Goal: Information Seeking & Learning: Learn about a topic

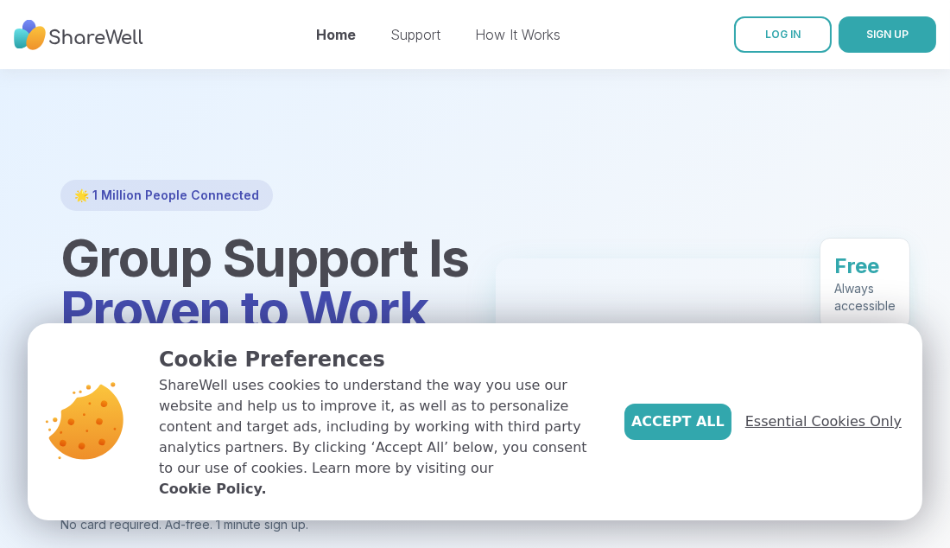
click at [838, 432] on span "Essential Cookies Only" at bounding box center [823, 421] width 156 height 21
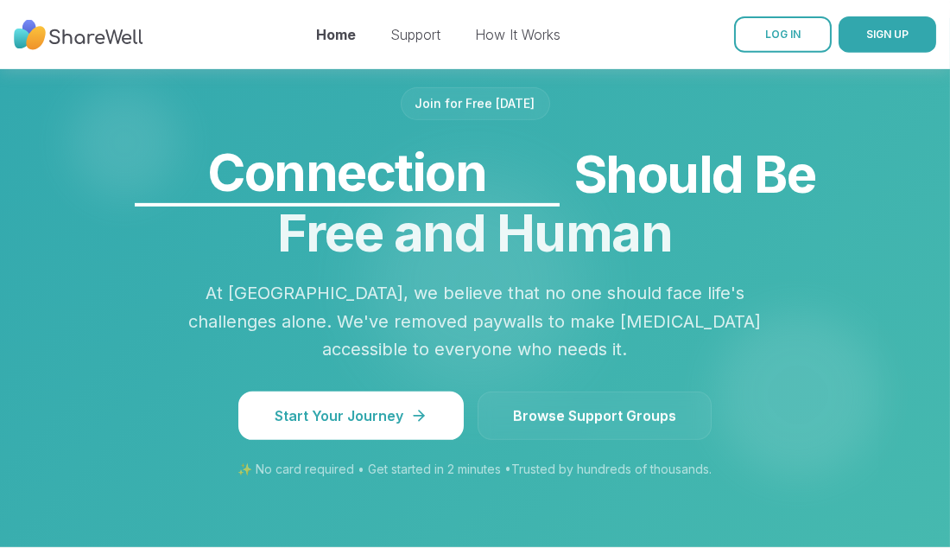
scroll to position [1494, 0]
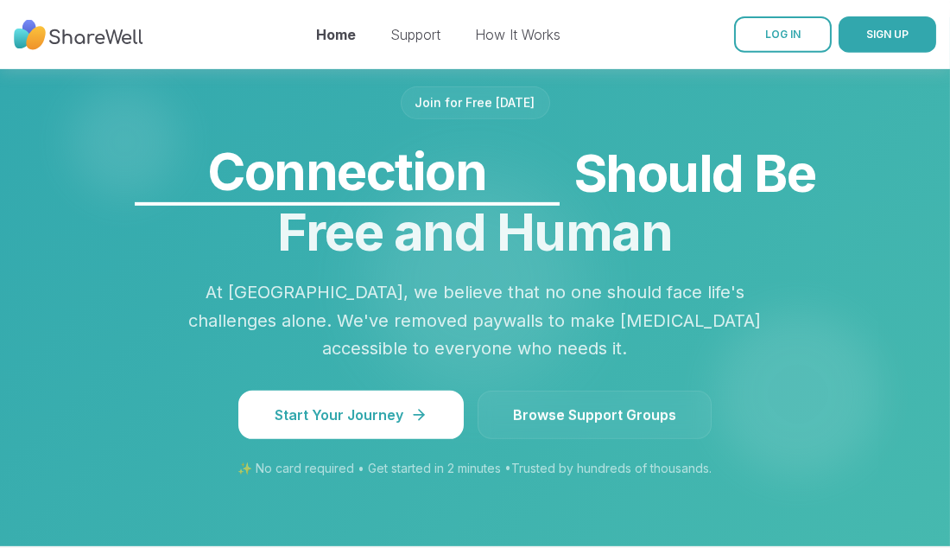
click at [574, 404] on span "Browse Support Groups" at bounding box center [594, 414] width 163 height 21
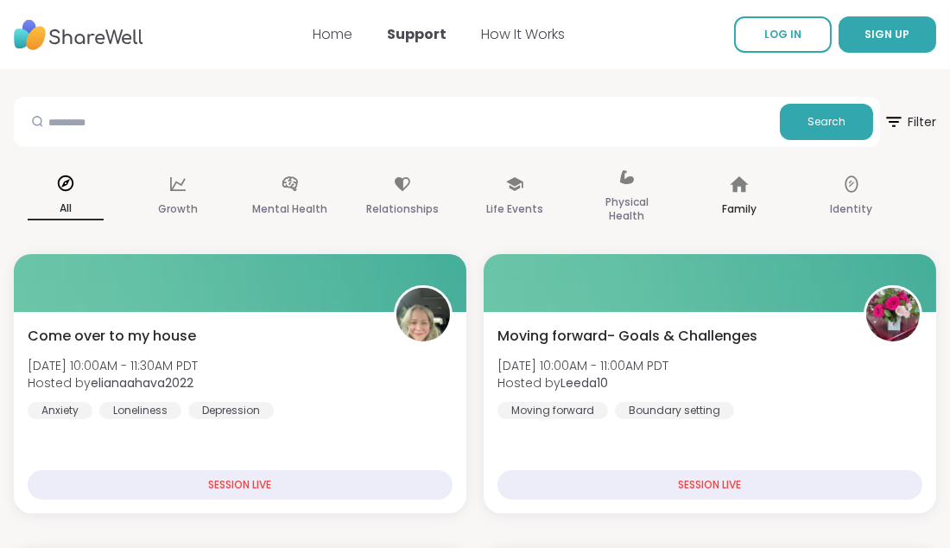
click at [745, 185] on icon at bounding box center [739, 184] width 18 height 16
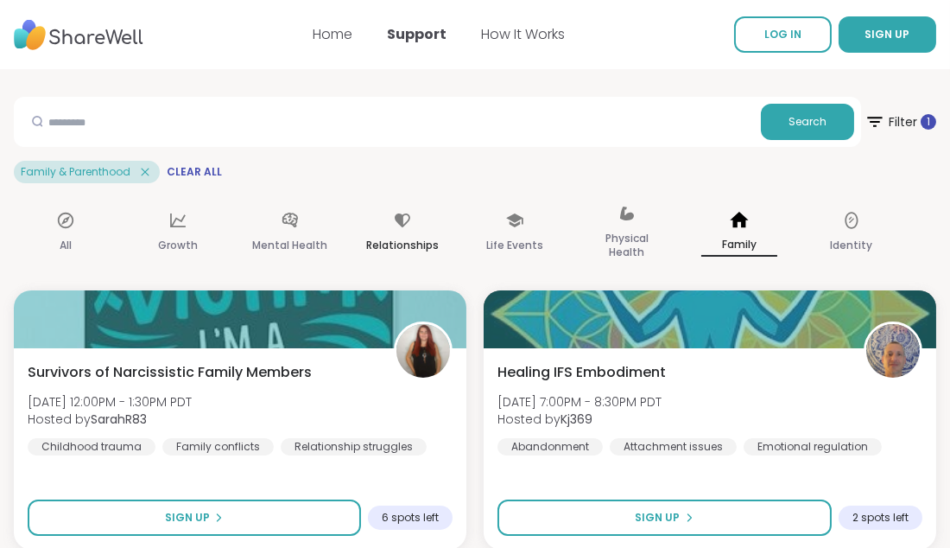
click at [404, 230] on div "Relationships" at bounding box center [403, 233] width 104 height 86
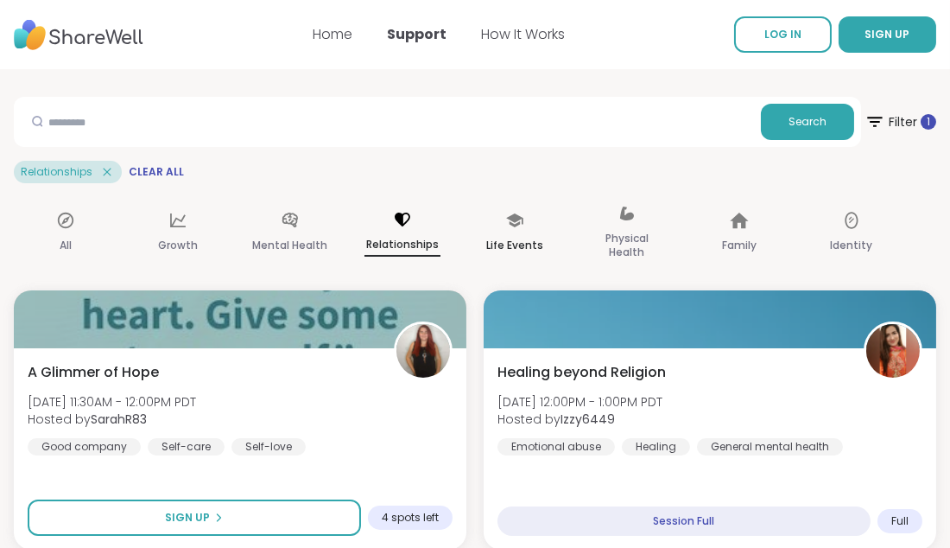
click at [517, 239] on p "Life Events" at bounding box center [514, 245] width 57 height 21
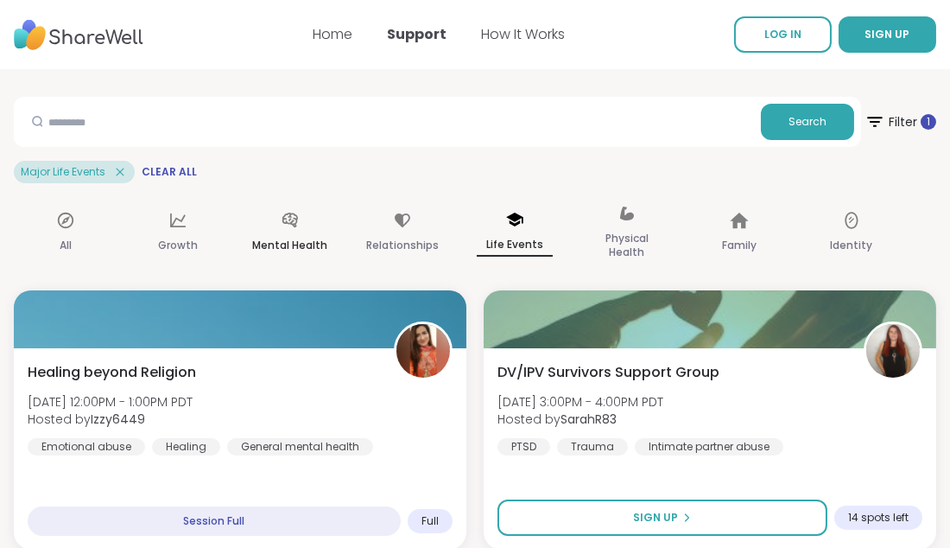
click at [289, 225] on icon at bounding box center [290, 220] width 19 height 19
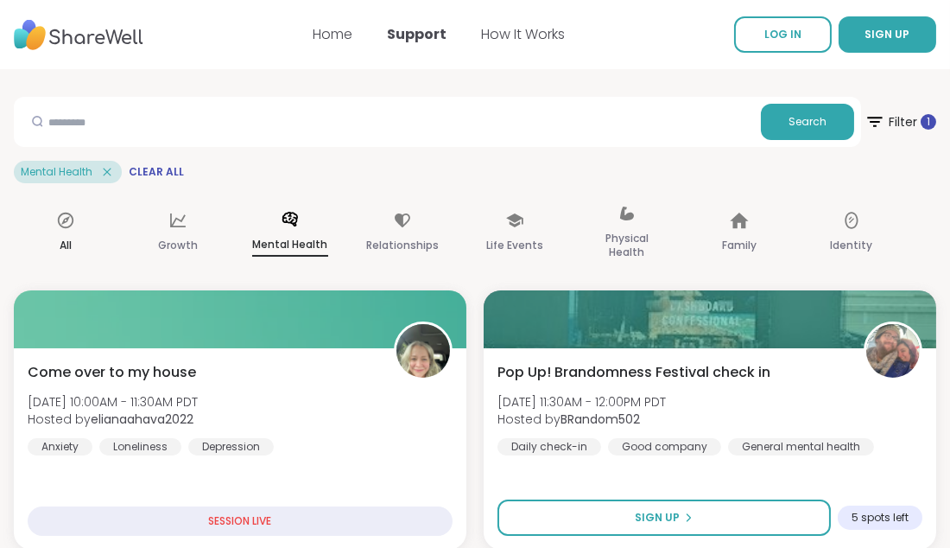
click at [72, 227] on icon at bounding box center [65, 220] width 19 height 19
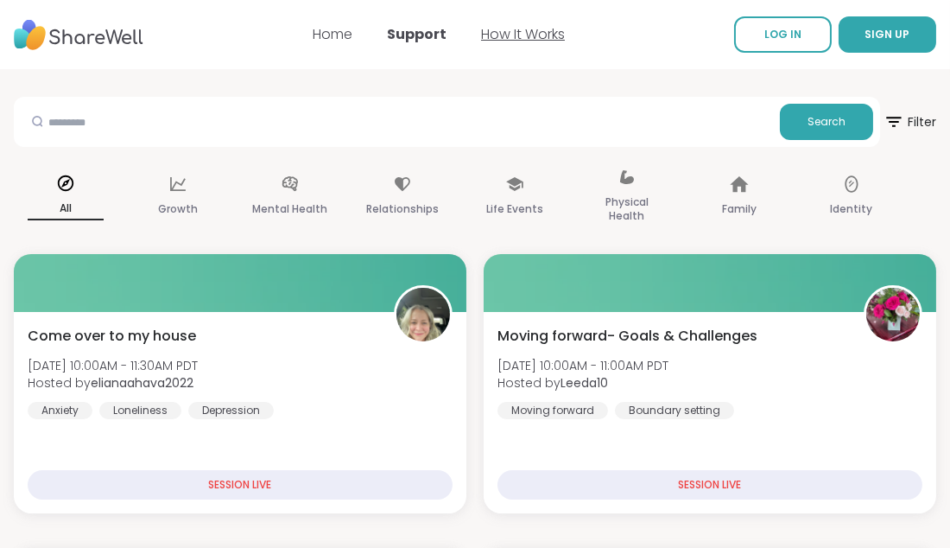
click at [529, 25] on link "How It Works" at bounding box center [523, 34] width 84 height 20
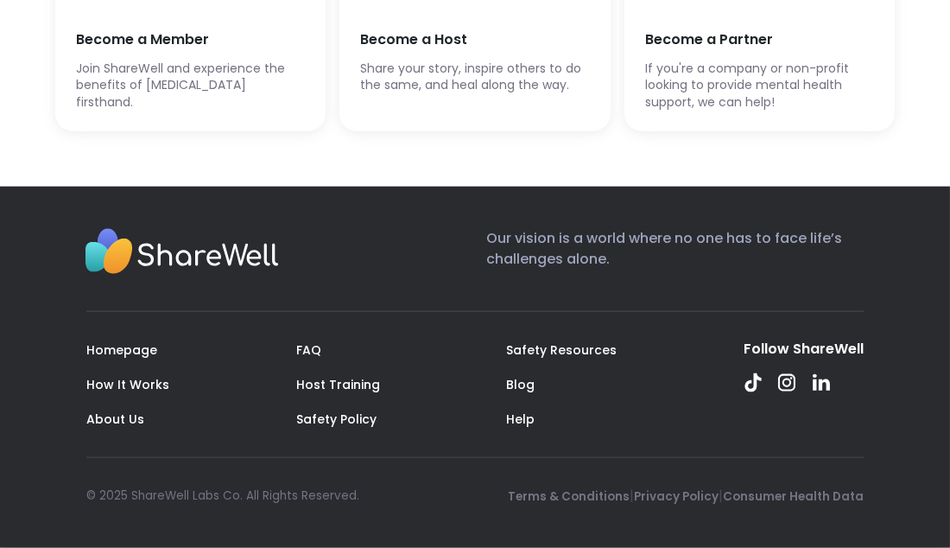
scroll to position [4480, 0]
click at [522, 393] on link "Blog" at bounding box center [520, 384] width 29 height 17
